Goal: Transaction & Acquisition: Purchase product/service

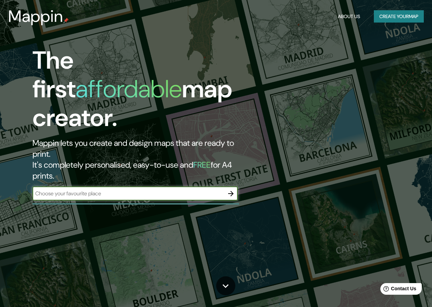
click at [386, 15] on button "Create your map" at bounding box center [399, 16] width 50 height 13
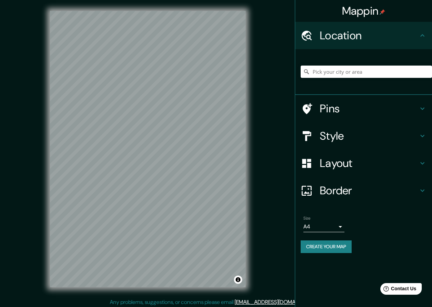
click at [312, 111] on div "Mappin Location Pins Style Layout Border Choose a border. Hint : you can make l…" at bounding box center [216, 154] width 432 height 309
click at [335, 140] on h4 "Style" at bounding box center [369, 136] width 98 height 14
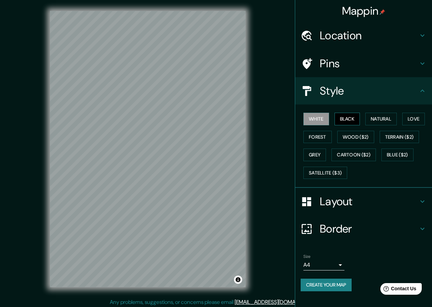
click at [350, 122] on button "Black" at bounding box center [347, 119] width 26 height 13
click at [326, 286] on button "Create your map" at bounding box center [326, 285] width 51 height 13
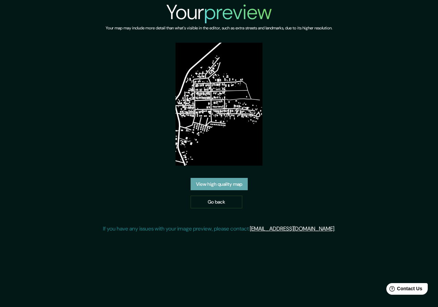
click at [228, 184] on link "View high quality map" at bounding box center [218, 184] width 57 height 13
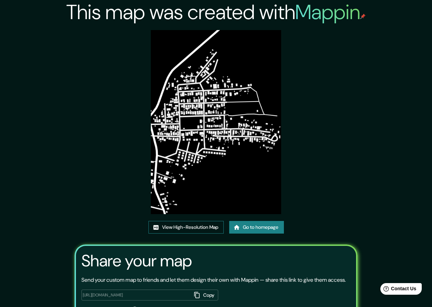
click at [189, 228] on link "View High-Resolution Map" at bounding box center [185, 227] width 75 height 13
click at [252, 227] on link "Go to homepage" at bounding box center [256, 227] width 55 height 13
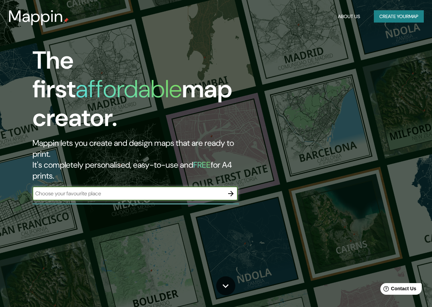
click at [230, 190] on icon "button" at bounding box center [231, 194] width 8 height 8
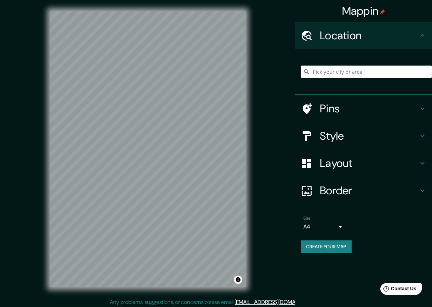
click at [250, 103] on div "© Mapbox © OpenStreetMap Improve this map" at bounding box center [147, 149] width 217 height 298
click at [327, 248] on button "Create your map" at bounding box center [326, 247] width 51 height 13
click at [329, 142] on h4 "Style" at bounding box center [369, 136] width 98 height 14
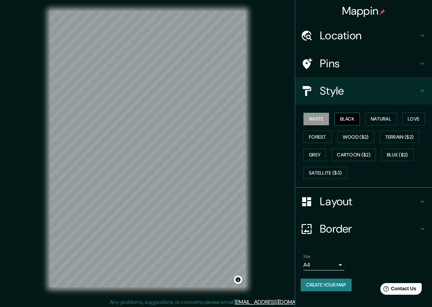
click at [349, 119] on button "Black" at bounding box center [347, 119] width 26 height 13
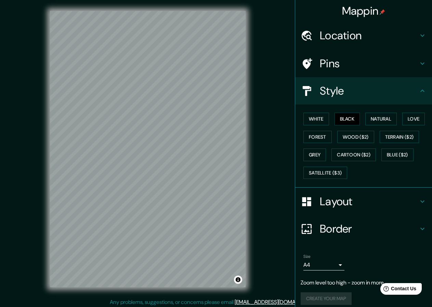
click at [254, 144] on div "© Mapbox © OpenStreetMap Improve this map" at bounding box center [147, 149] width 217 height 298
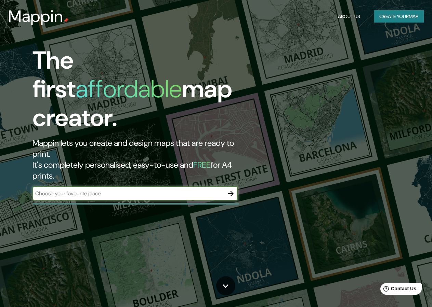
click at [241, 165] on div "The first affordable map creator. Mappin lets you create and design maps that a…" at bounding box center [140, 126] width 259 height 161
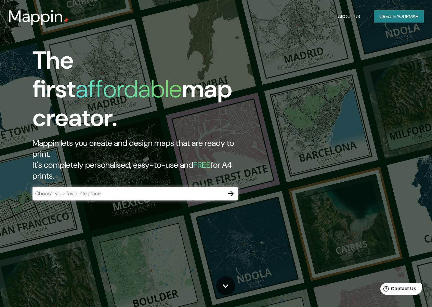
click at [231, 190] on icon "button" at bounding box center [231, 194] width 8 height 8
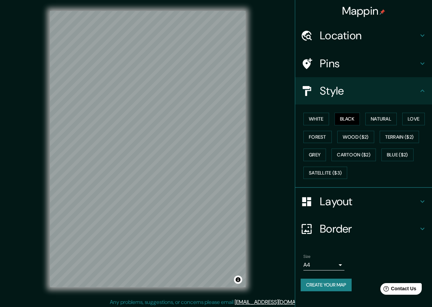
click at [346, 286] on button "Create your map" at bounding box center [326, 285] width 51 height 13
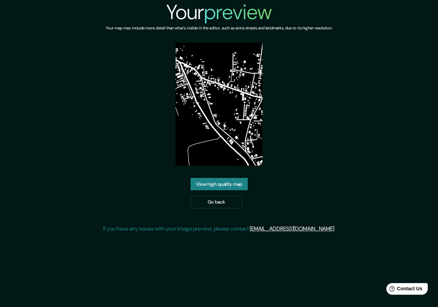
drag, startPoint x: 287, startPoint y: 205, endPoint x: 269, endPoint y: 192, distance: 22.0
click at [287, 205] on div "Your preview Your map may include more detail than what's visible in the editor…" at bounding box center [219, 119] width 232 height 239
click at [234, 187] on link "View high quality map" at bounding box center [218, 184] width 57 height 13
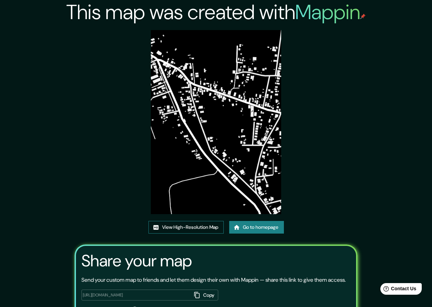
click at [176, 228] on link "View High-Resolution Map" at bounding box center [185, 227] width 75 height 13
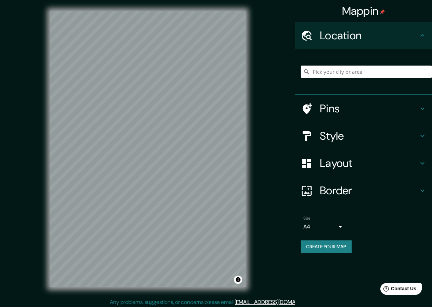
click at [335, 140] on h4 "Style" at bounding box center [369, 136] width 98 height 14
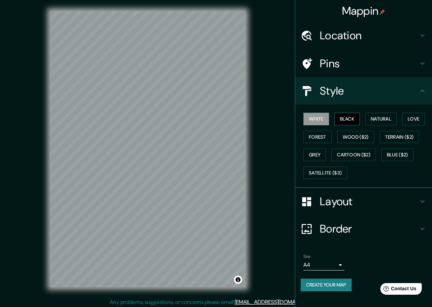
click at [354, 114] on button "Black" at bounding box center [347, 119] width 26 height 13
click at [337, 285] on button "Create your map" at bounding box center [326, 285] width 51 height 13
click at [324, 283] on button "Create your map" at bounding box center [326, 285] width 51 height 13
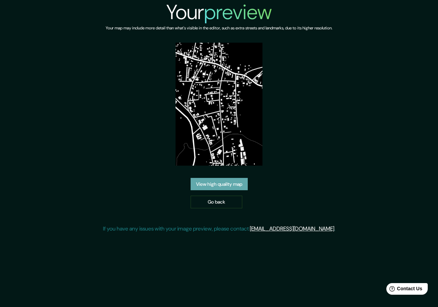
click at [233, 187] on link "View high quality map" at bounding box center [218, 184] width 57 height 13
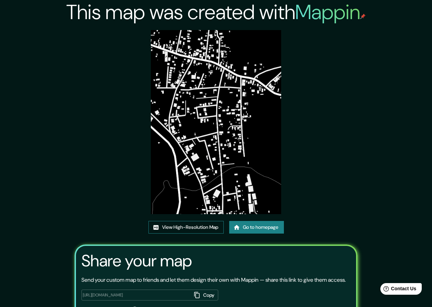
click at [187, 227] on link "View High-Resolution Map" at bounding box center [185, 227] width 75 height 13
click at [248, 233] on link "Go to homepage" at bounding box center [256, 227] width 55 height 13
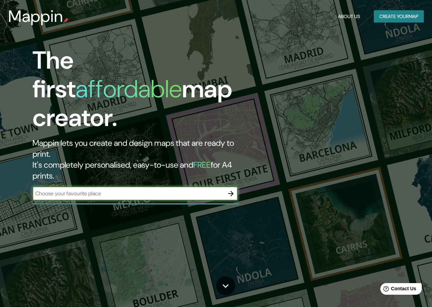
click at [228, 187] on button "button" at bounding box center [231, 194] width 14 height 14
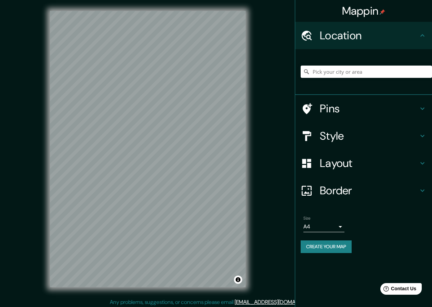
scroll to position [2, 0]
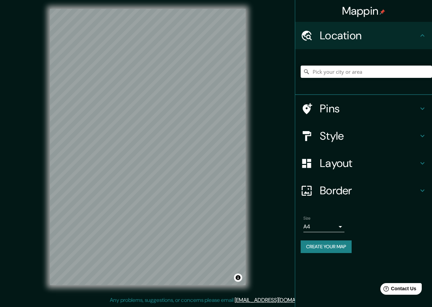
click at [323, 138] on h4 "Style" at bounding box center [369, 136] width 98 height 14
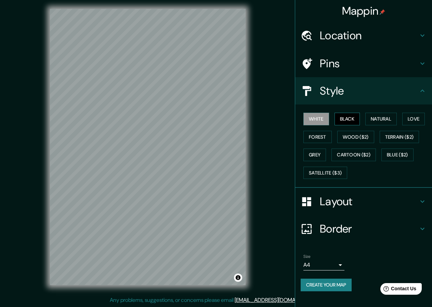
click at [345, 116] on button "Black" at bounding box center [347, 119] width 26 height 13
click at [326, 285] on button "Create your map" at bounding box center [326, 285] width 51 height 13
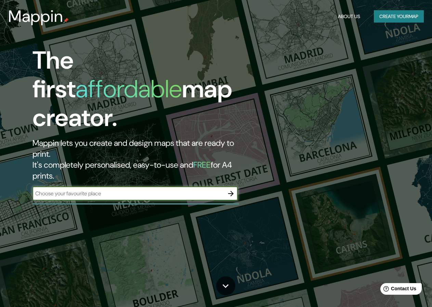
click at [228, 190] on icon "button" at bounding box center [231, 194] width 8 height 8
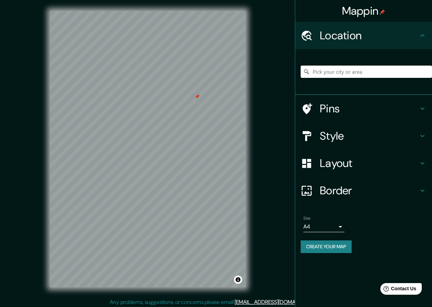
click at [196, 98] on div at bounding box center [196, 96] width 5 height 5
click at [326, 136] on h4 "Style" at bounding box center [369, 136] width 98 height 14
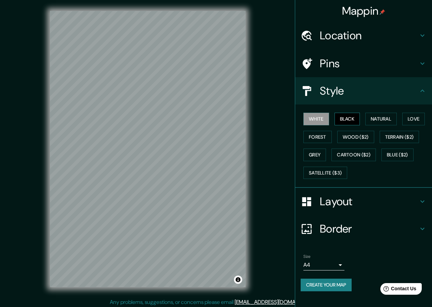
click at [348, 119] on button "Black" at bounding box center [347, 119] width 26 height 13
click at [309, 283] on button "Create your map" at bounding box center [326, 285] width 51 height 13
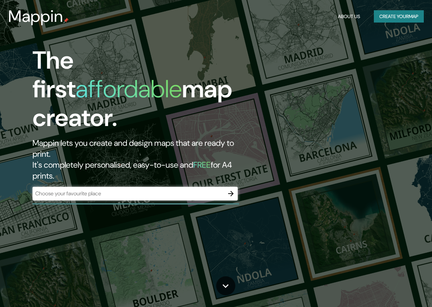
click at [368, 15] on div "About Us Create your map" at bounding box center [379, 16] width 89 height 13
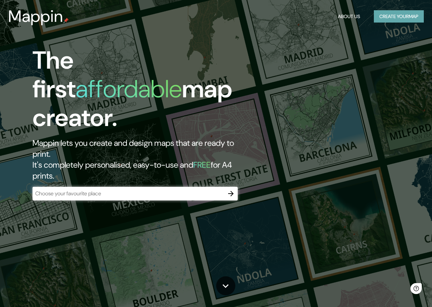
click at [374, 16] on button "Create your map" at bounding box center [399, 16] width 50 height 13
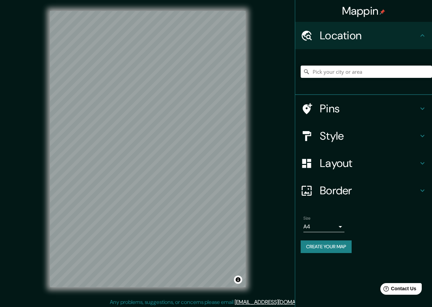
click at [348, 122] on div "Pins" at bounding box center [363, 108] width 137 height 27
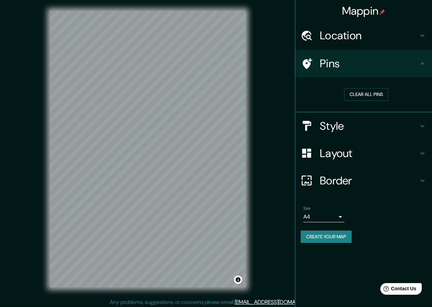
click at [334, 120] on h4 "Style" at bounding box center [369, 126] width 98 height 14
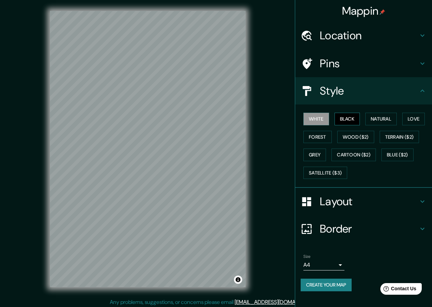
click at [346, 121] on button "Black" at bounding box center [347, 119] width 26 height 13
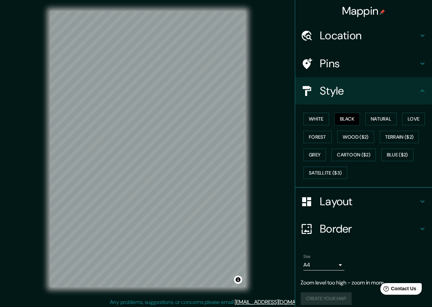
click at [254, 135] on div "© Mapbox © OpenStreetMap Improve this map" at bounding box center [147, 149] width 217 height 298
click at [252, 210] on div "© Mapbox © OpenStreetMap Improve this map" at bounding box center [147, 149] width 217 height 298
click at [318, 282] on button "Create your map" at bounding box center [326, 285] width 51 height 13
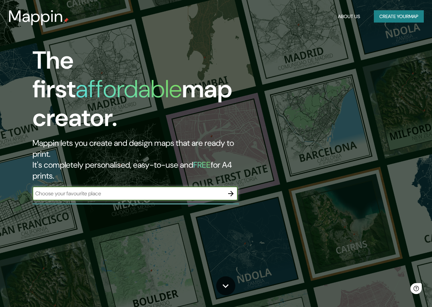
click at [231, 187] on button "button" at bounding box center [231, 194] width 14 height 14
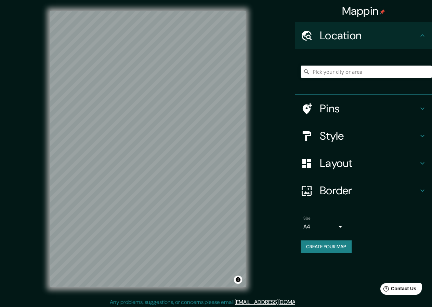
click at [338, 144] on div "Style" at bounding box center [363, 135] width 137 height 27
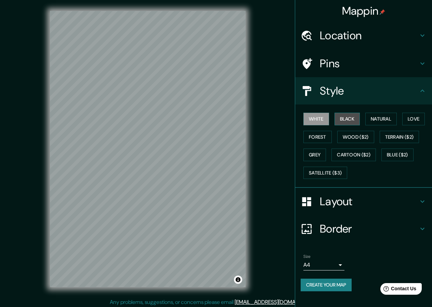
click at [348, 120] on button "Black" at bounding box center [347, 119] width 26 height 13
